Goal: Transaction & Acquisition: Purchase product/service

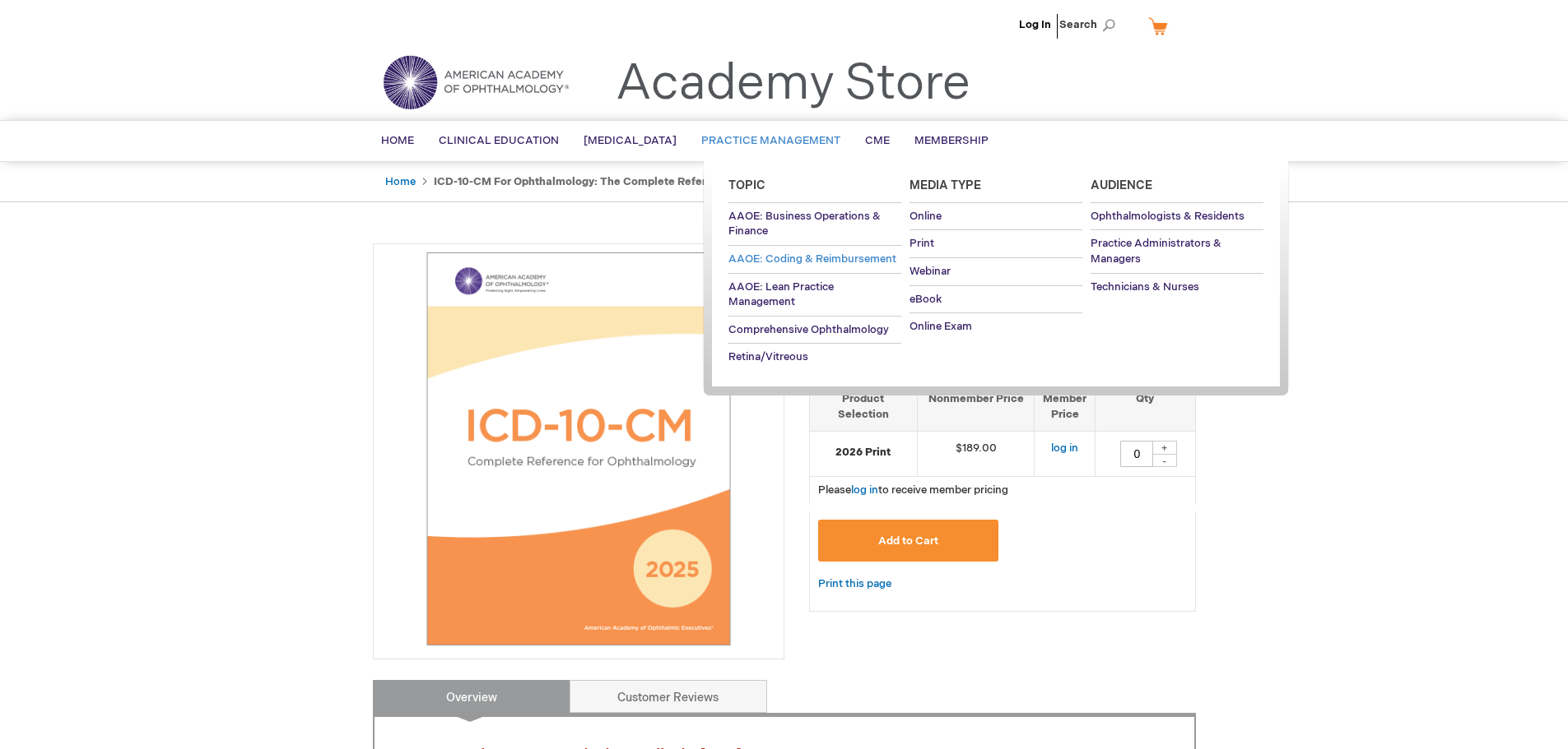
click at [807, 253] on span "AAOE: Coding & Reimbursement" at bounding box center [812, 259] width 168 height 13
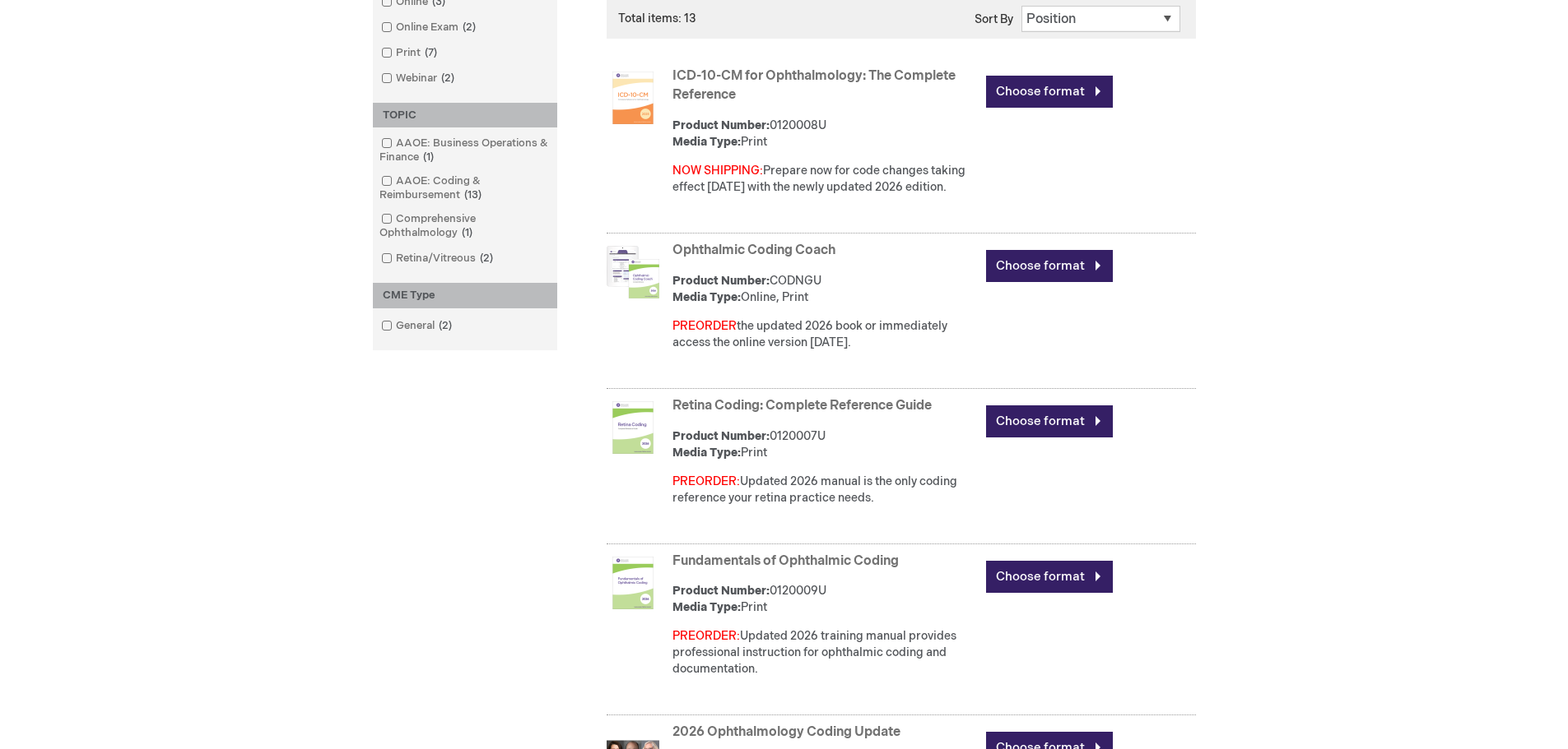
scroll to position [493, 0]
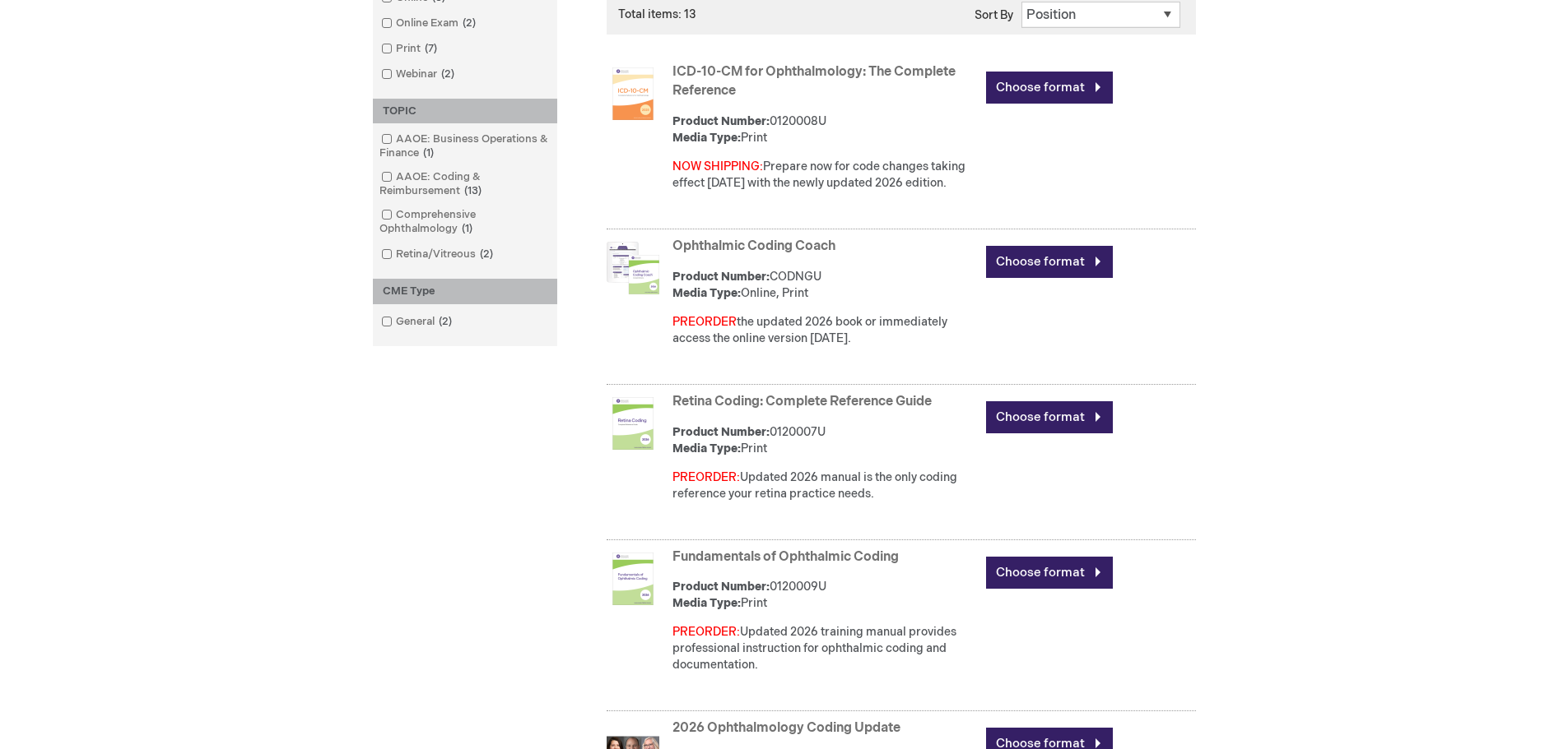
click at [757, 243] on link "Ophthalmic Coding Coach" at bounding box center [754, 246] width 163 height 16
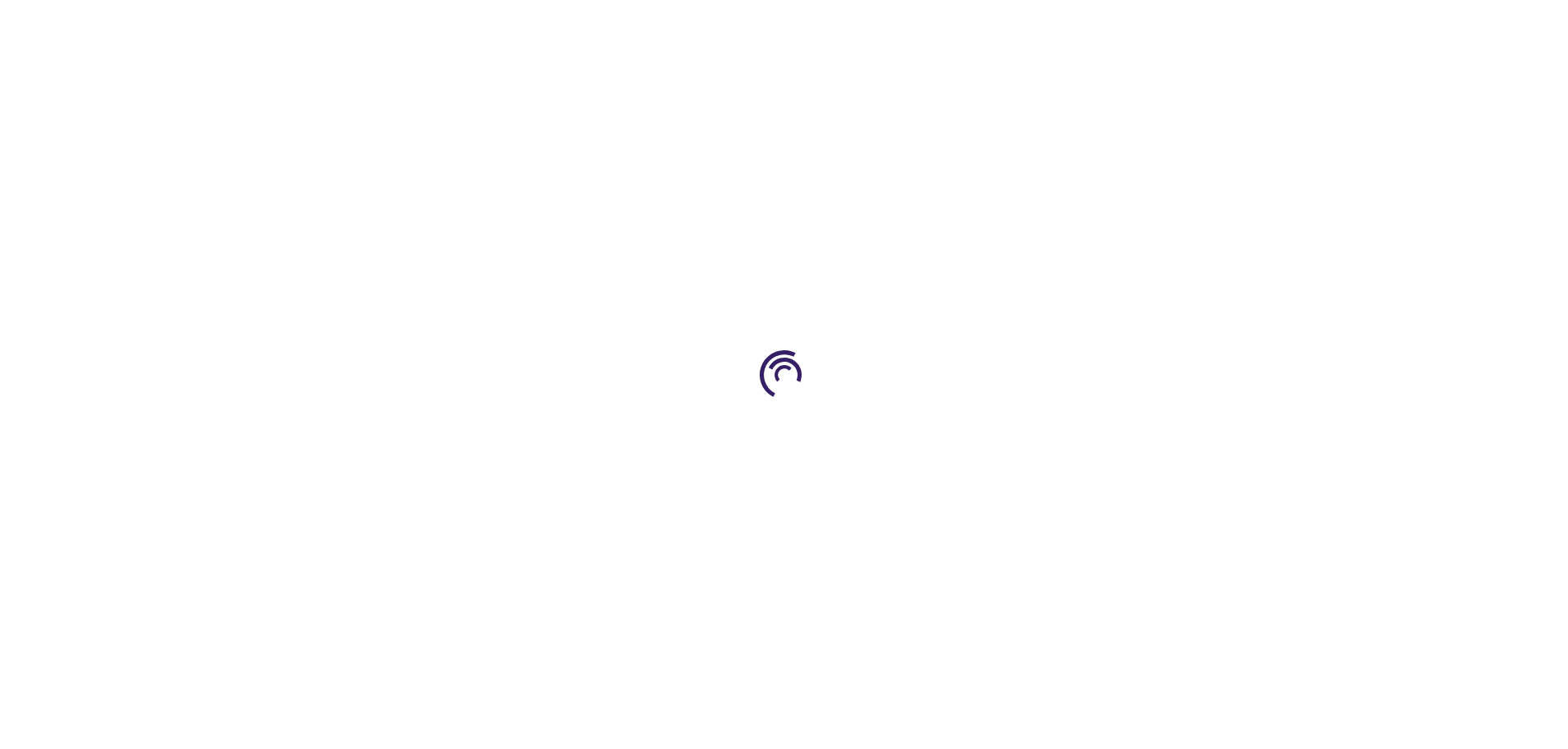
type input "0"
